Goal: Obtain resource: Download file/media

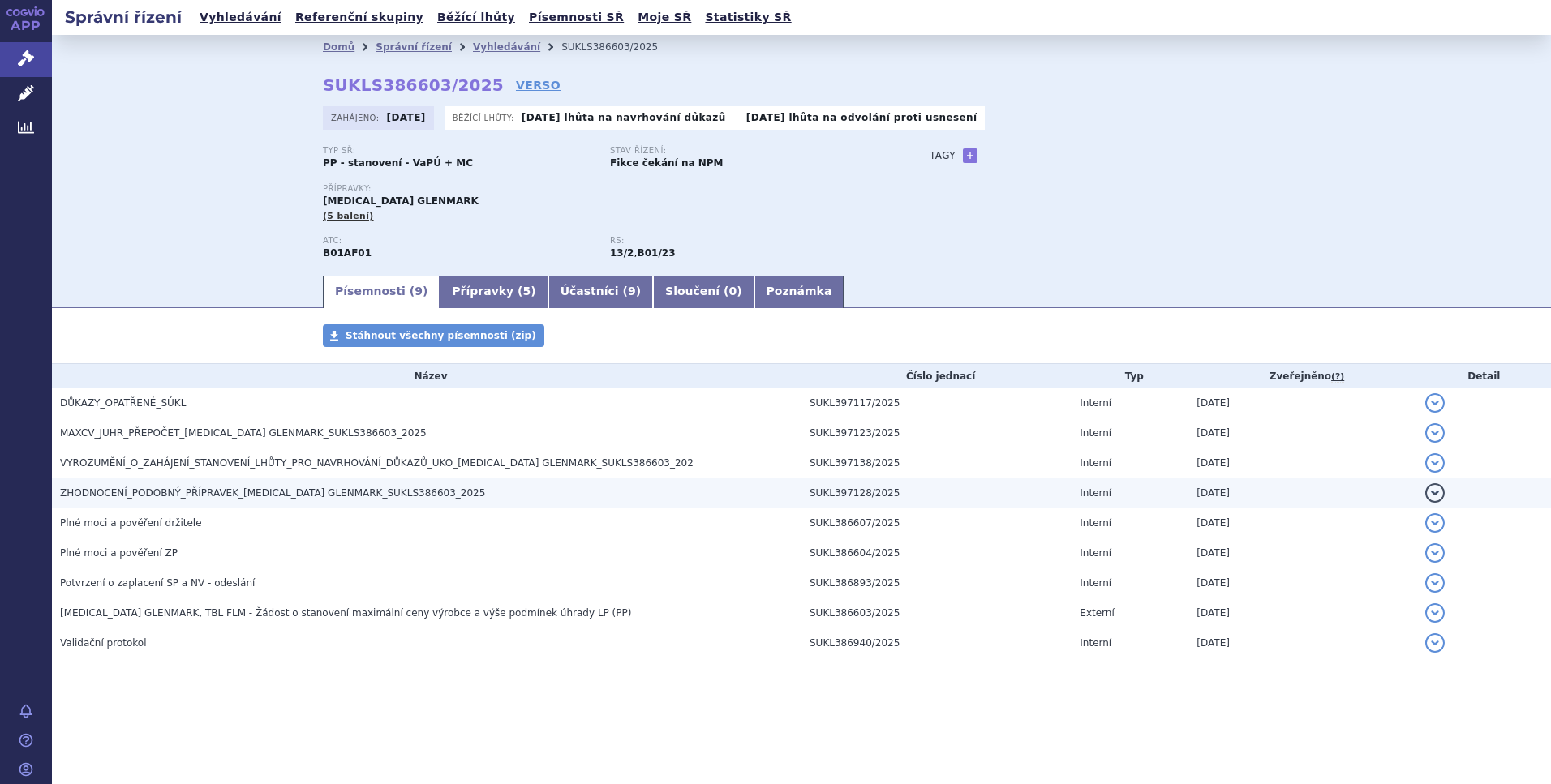
click at [193, 489] on span "ZHODNOCENÍ_PODOBNÝ_PŘÍPRAVEK_RIVAROXABAN GLENMARK_SUKLS386603_2025" at bounding box center [272, 493] width 425 height 11
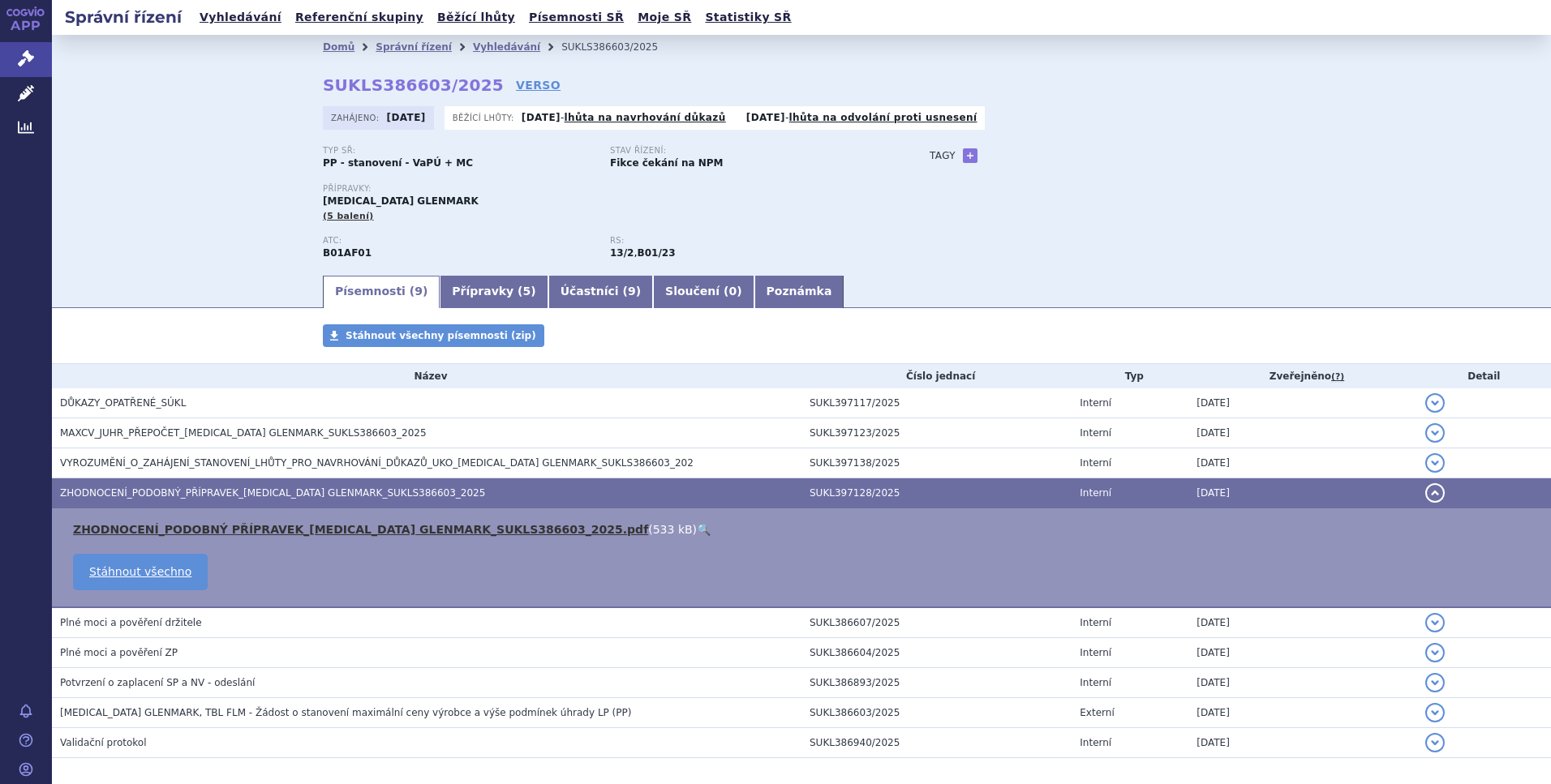
click at [282, 524] on link "ZHODNOCENÍ_PODOBNÝ PŘÍPRAVEK_RIVAROXABAN GLENMARK_SUKLS386603_2025.pdf" at bounding box center [360, 529] width 575 height 13
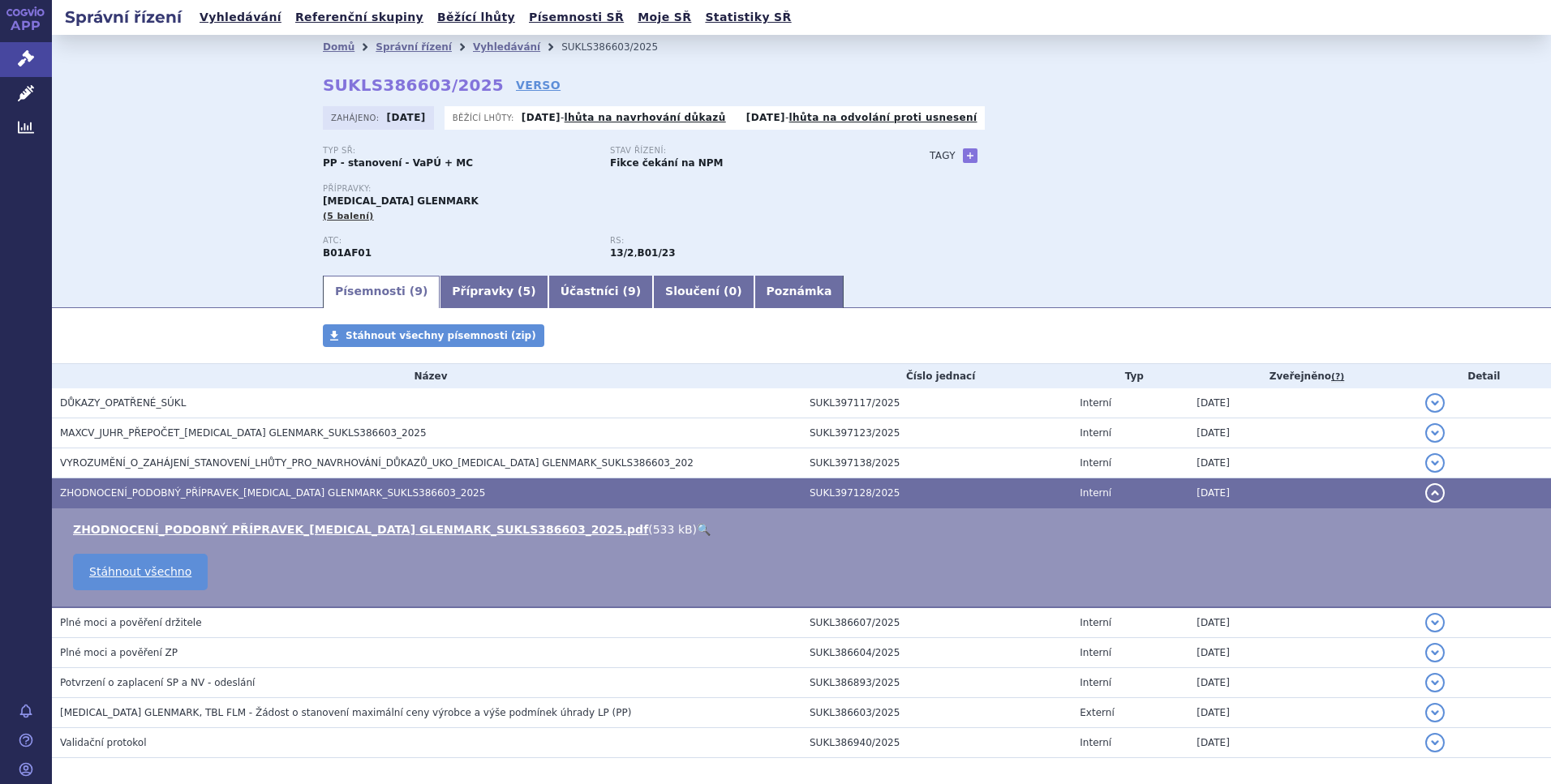
drag, startPoint x: 221, startPoint y: 190, endPoint x: 261, endPoint y: 149, distance: 57.3
click at [221, 190] on div "Domů Správní řízení Vyhledávání SUKLS386603/2025 SUKLS386603/2025 VERSO Zahájen…" at bounding box center [802, 154] width 1499 height 238
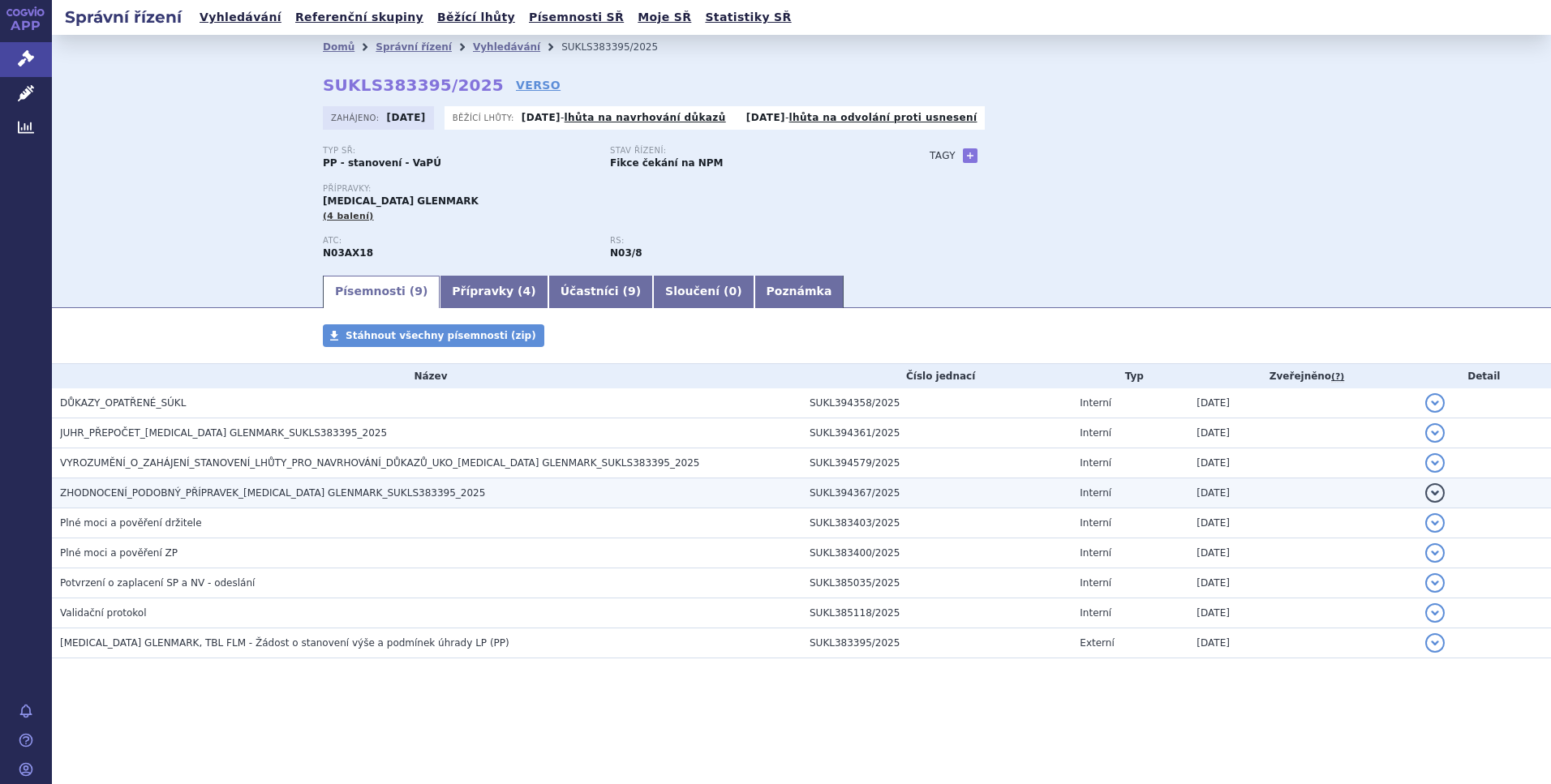
click at [124, 494] on span "ZHODNOCENÍ_PODOBNÝ_PŘÍPRAVEK_LACOSAMIDE GLENMARK_SUKLS383395_2025" at bounding box center [272, 493] width 425 height 11
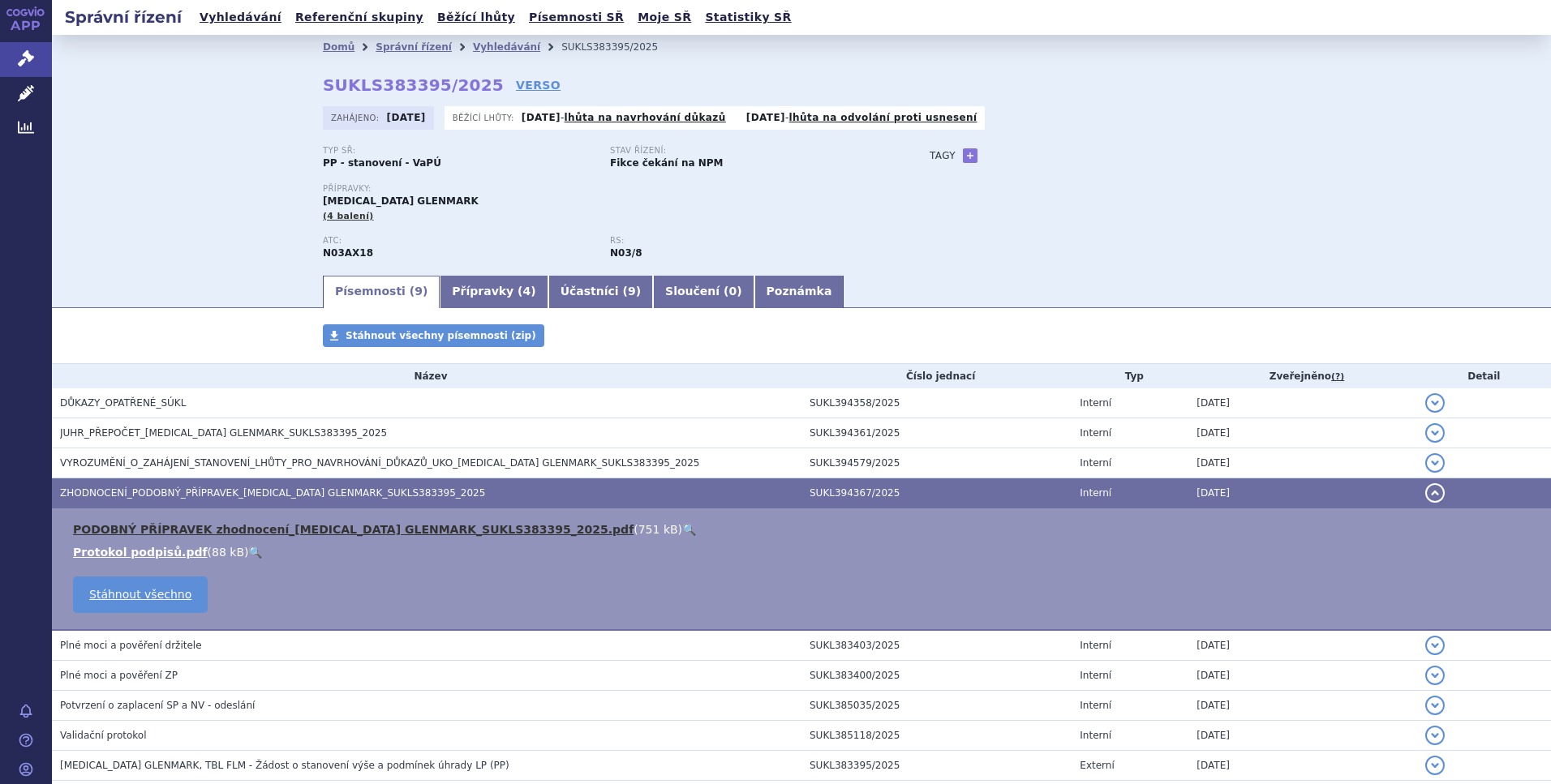
click at [183, 524] on link "PODOBNÝ PŘÍPRAVEK zhodnocení_LACOSAMIDE GLENMARK_SUKLS383395_2025.pdf" at bounding box center [353, 529] width 561 height 13
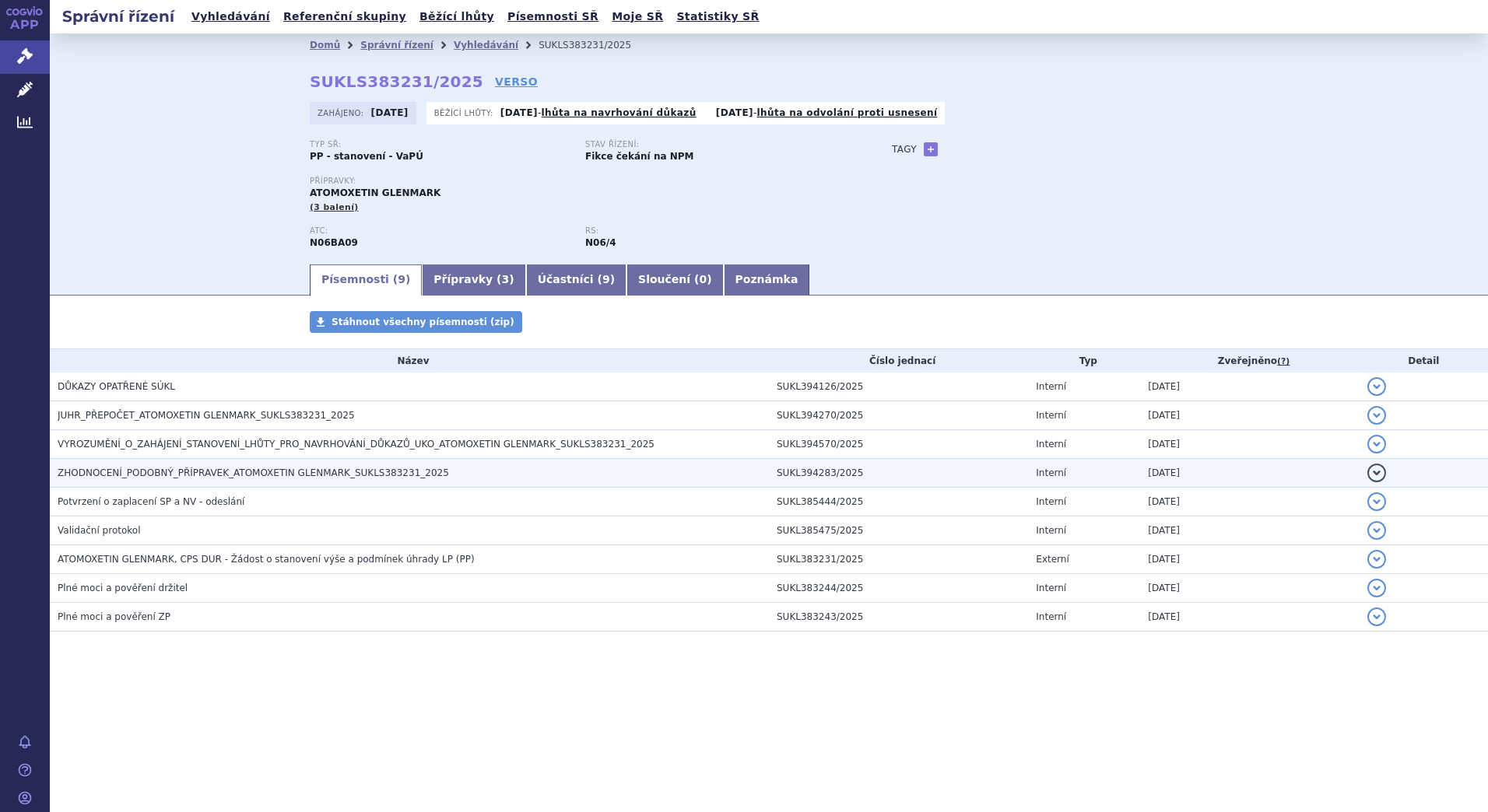
click at [148, 470] on span "ZHODNOCENÍ_PODOBNÝ_PŘÍPRAVEK_ATOMOXETIN GLENMARK_SUKLS383231_2025" at bounding box center [253, 473] width 391 height 11
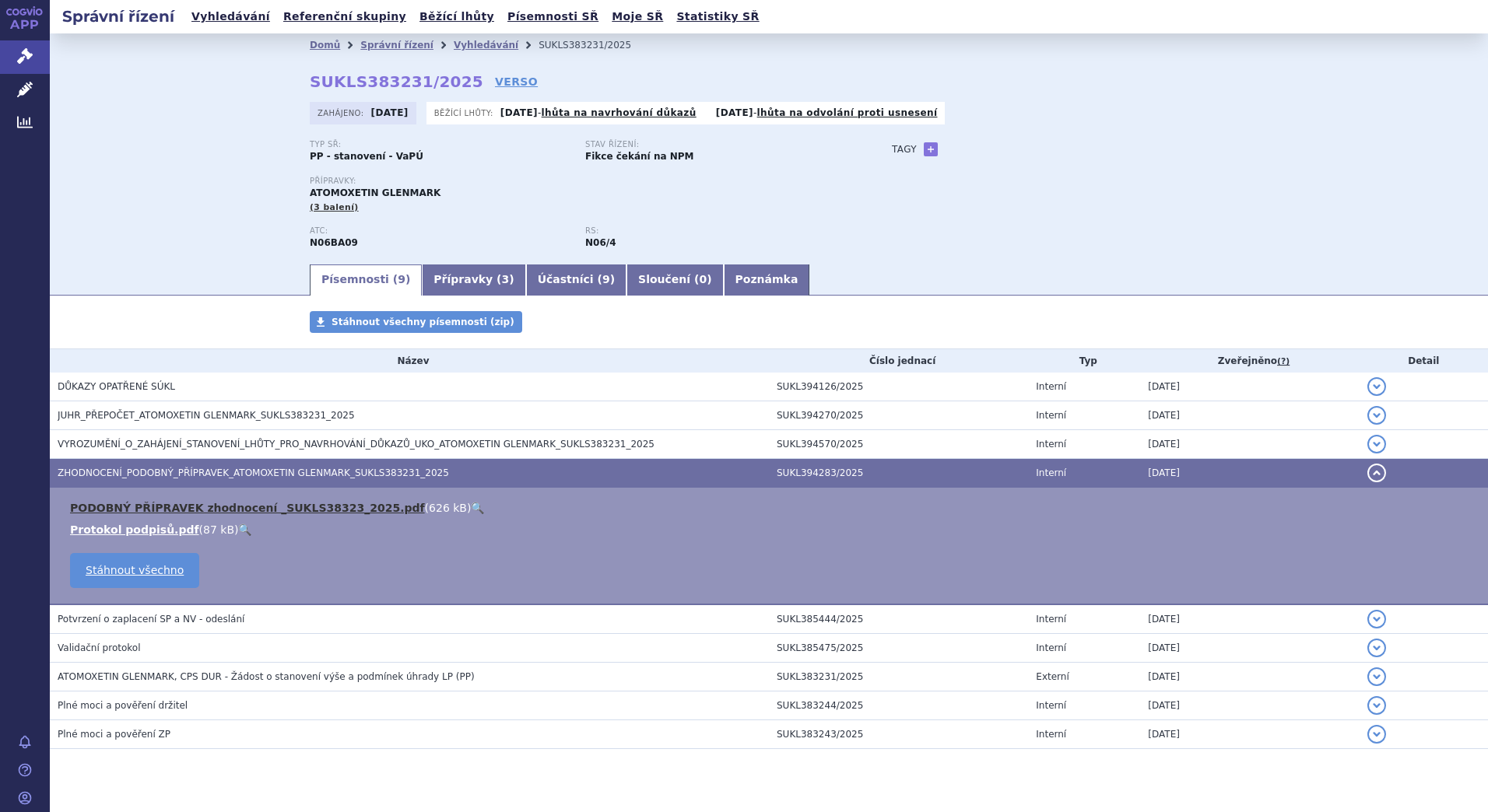
click at [239, 506] on link "PODOBNÝ PŘÍPRAVEK zhodnocení _SUKLS38323_2025.pdf" at bounding box center [247, 507] width 355 height 12
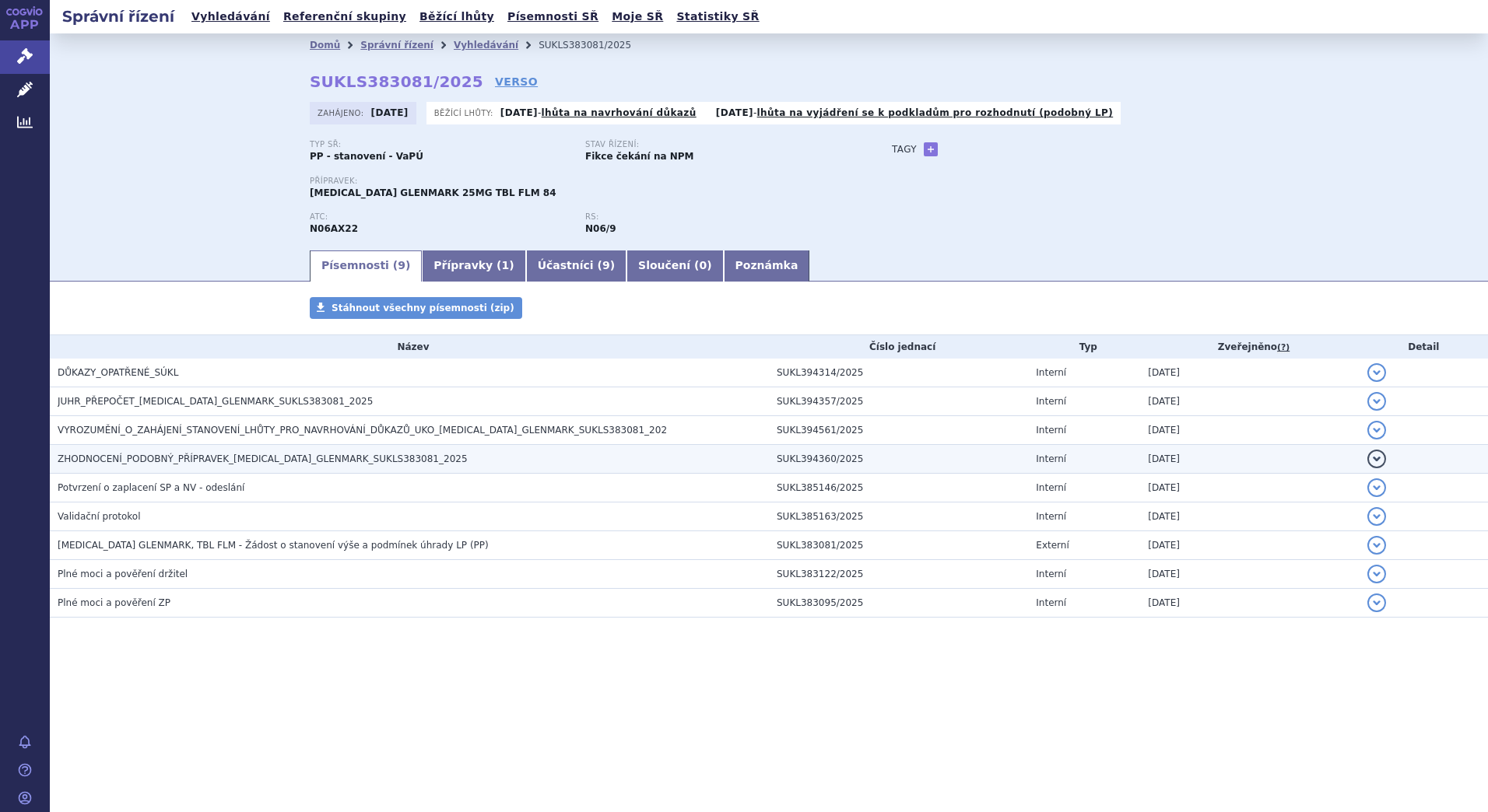
click at [148, 460] on span "ZHODNOCENÍ_PODOBNÝ_PŘÍPRAVEK_AGOMELATINE_GLENMARK_SUKLS383081_2025" at bounding box center [262, 458] width 410 height 11
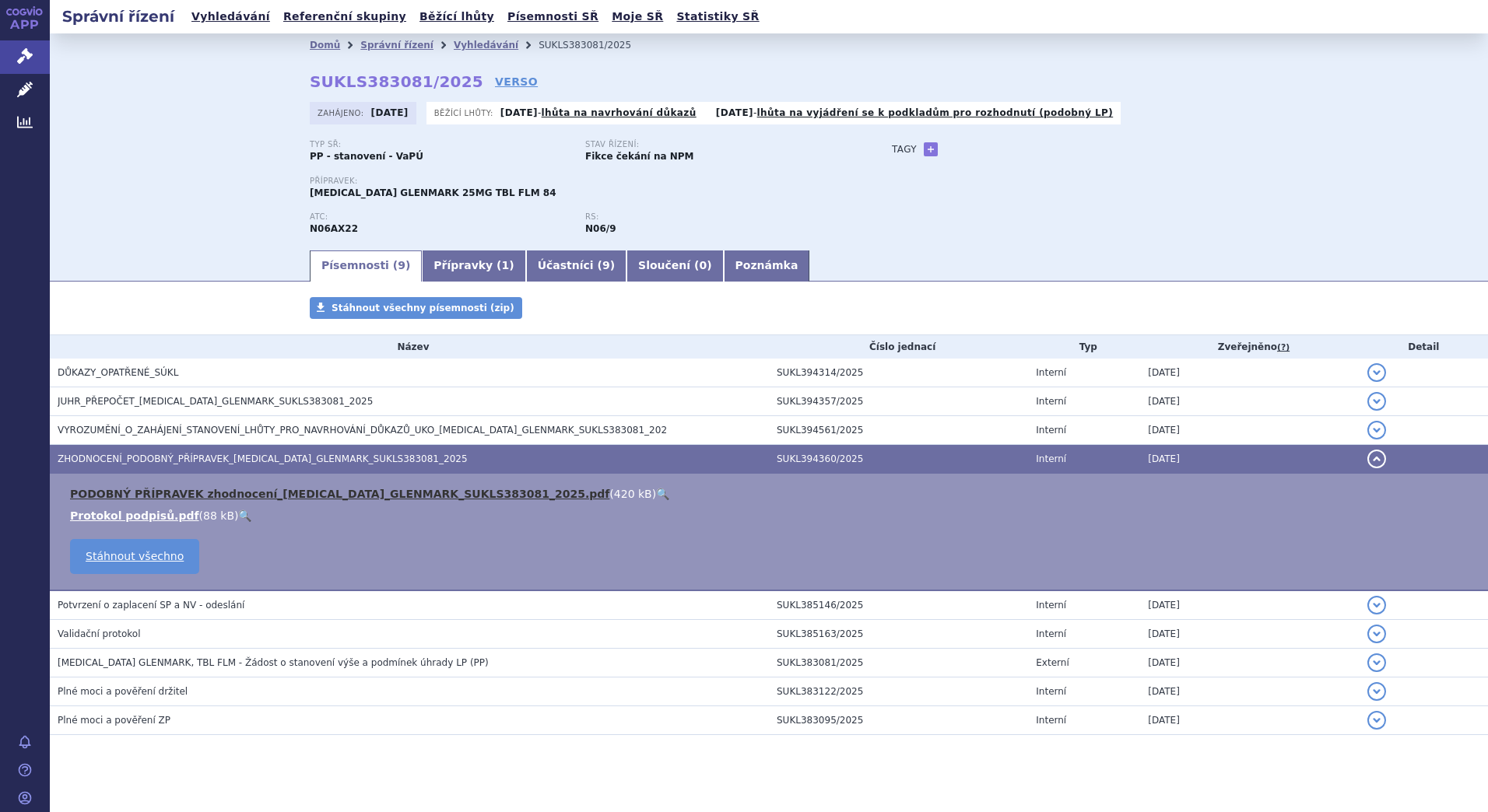
click at [348, 492] on link "PODOBNÝ PŘÍPRAVEK zhodnocení_AGOMELATINE_GLENMARK_SUKLS383081_2025.pdf" at bounding box center [339, 493] width 539 height 12
click at [814, 187] on div "Přípravek: AGOMELATINE GLENMARK 25MG TBL FLM 84" at bounding box center [585, 188] width 551 height 23
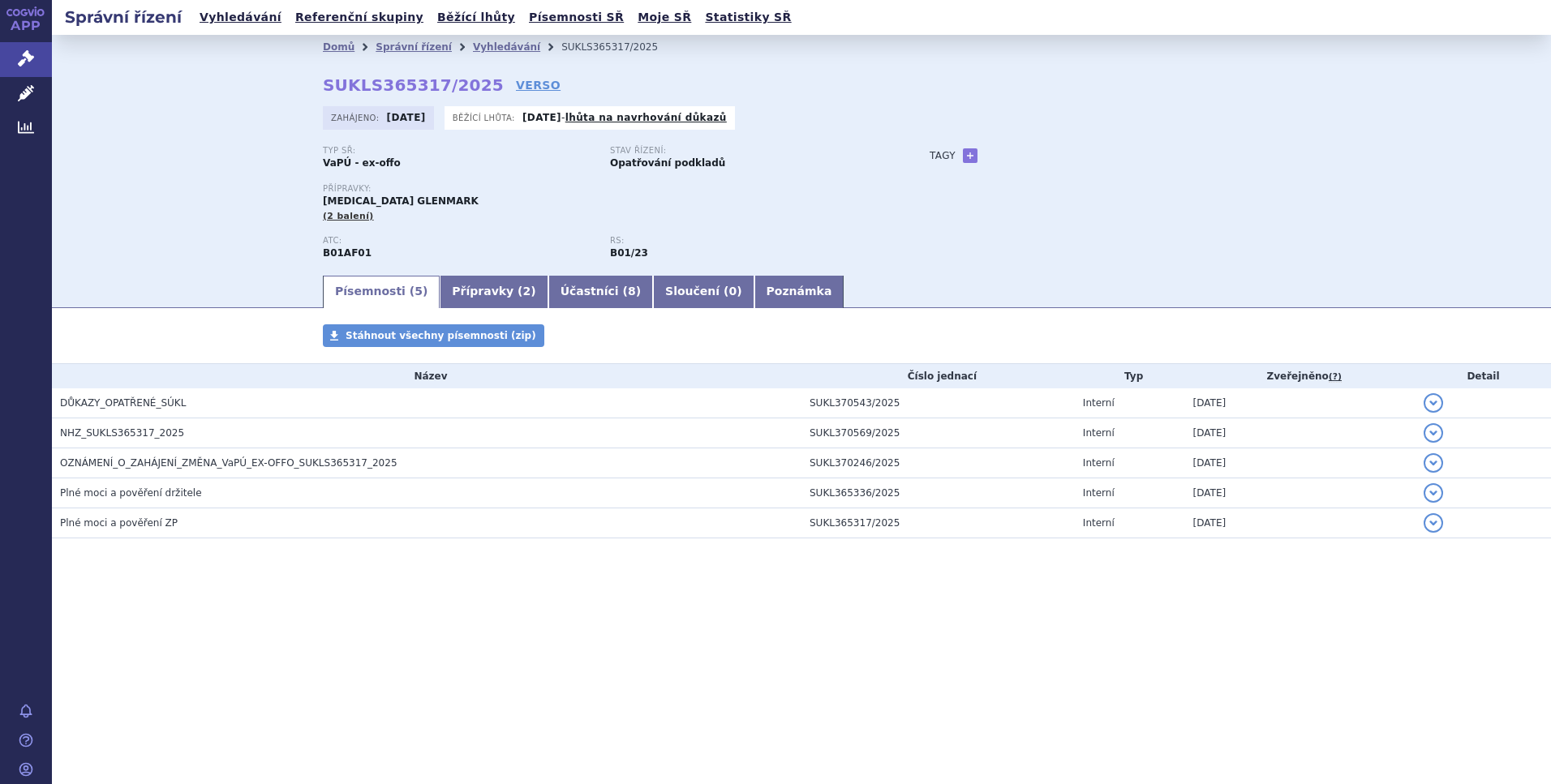
click at [202, 196] on div "Domů Správní řízení Vyhledávání SUKLS365317/2025 SUKLS365317/2025 VERSO [GEOGRA…" at bounding box center [802, 154] width 1499 height 238
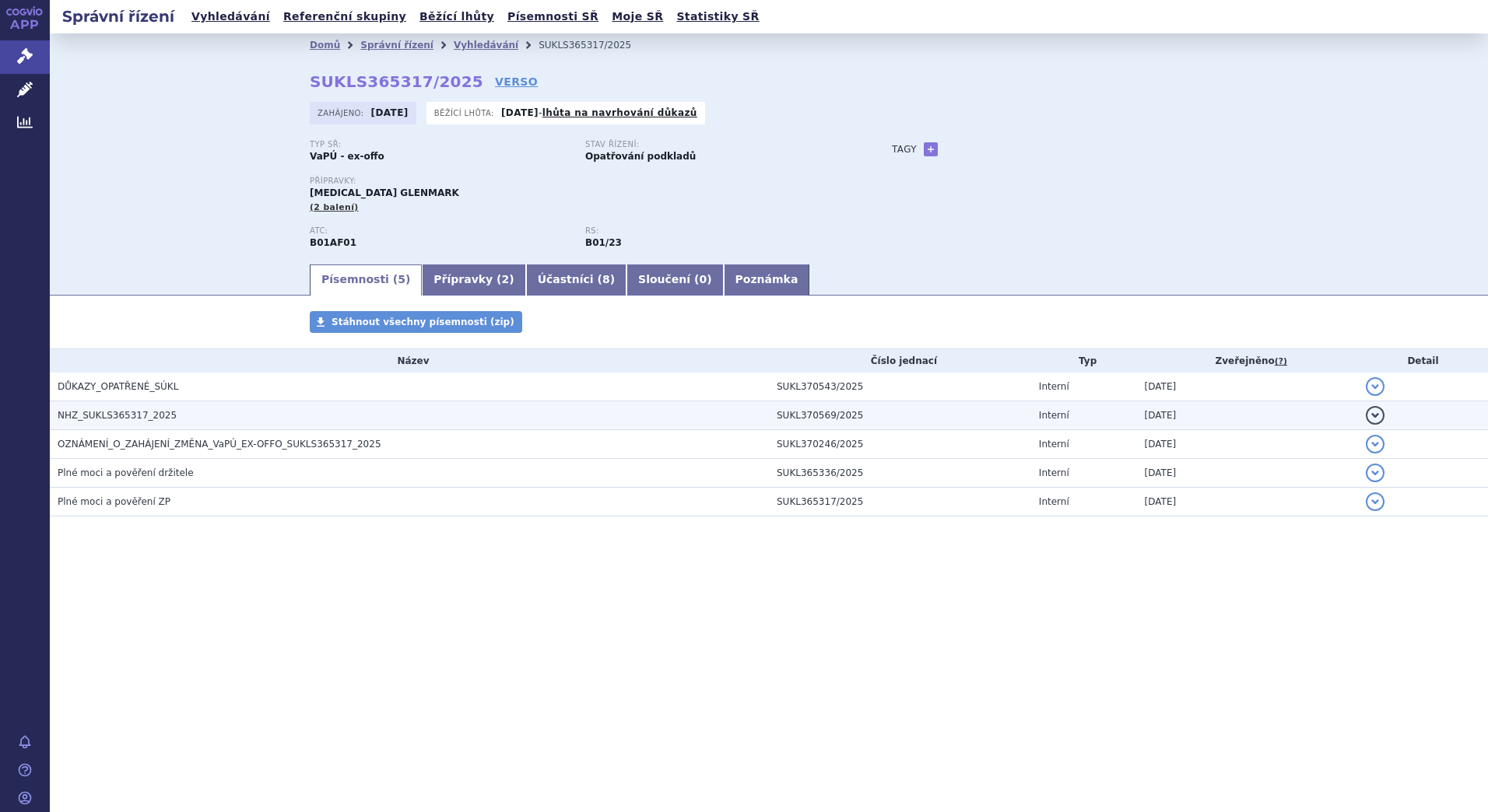
click at [100, 408] on h3 "NHZ_SUKLS365317_2025" at bounding box center [413, 415] width 712 height 16
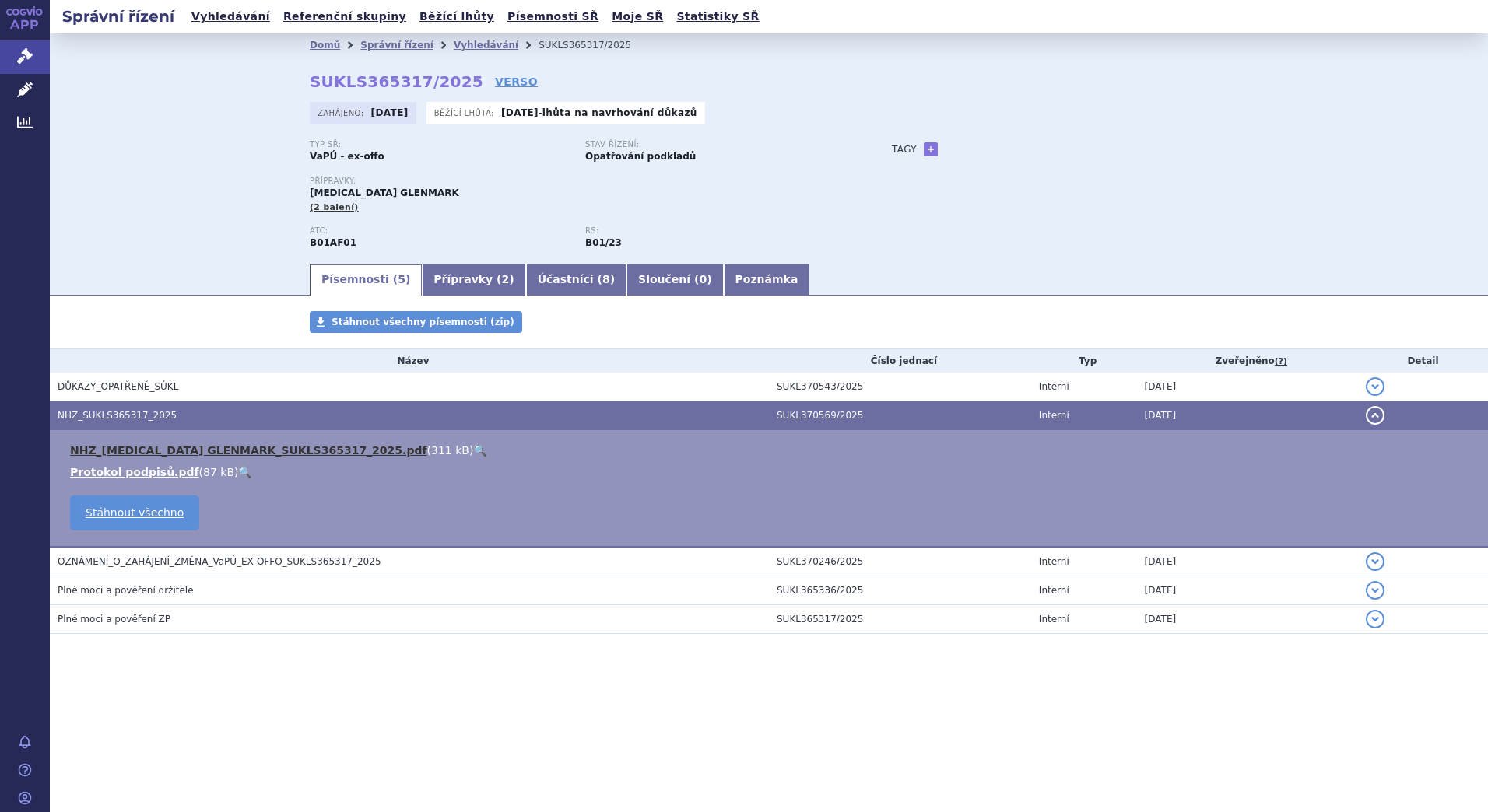
click at [209, 445] on link "NHZ_[MEDICAL_DATA] GLENMARK_SUKLS365317_2025.pdf" at bounding box center [248, 450] width 357 height 12
